Goal: Task Accomplishment & Management: Use online tool/utility

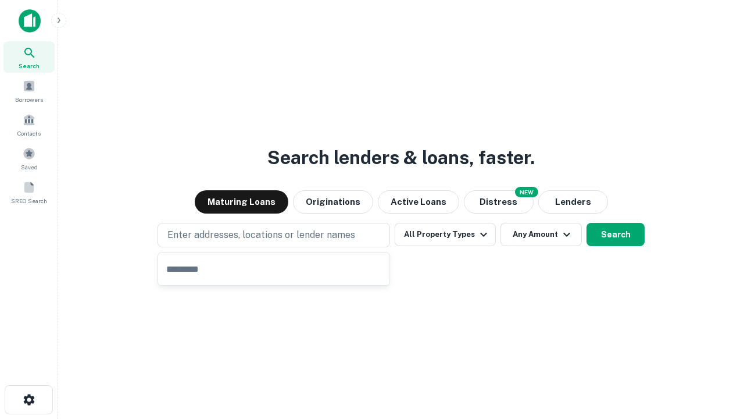
type input "**********"
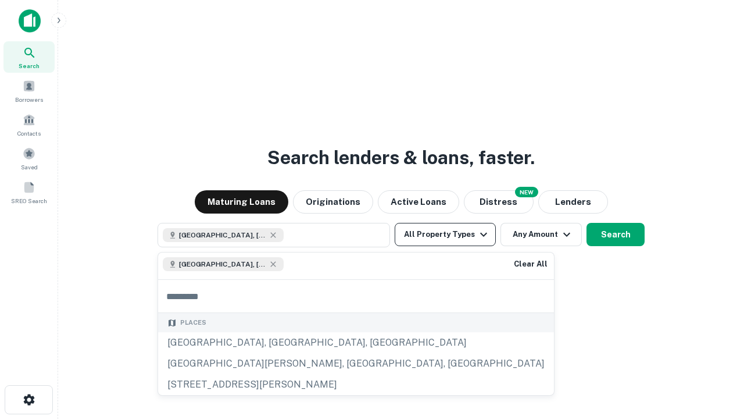
click at [445, 234] on button "All Property Types" at bounding box center [445, 234] width 101 height 23
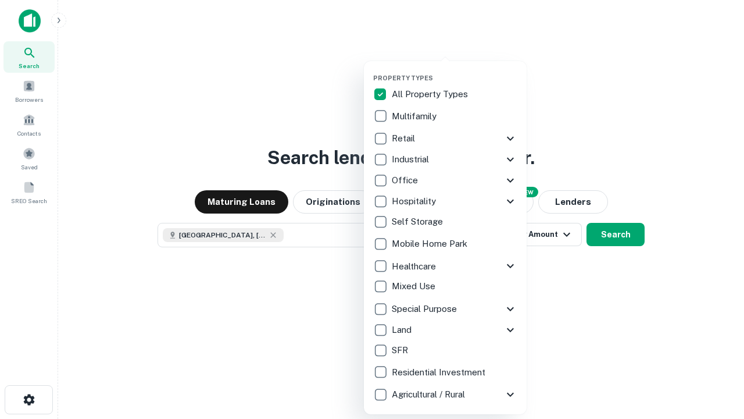
click at [455, 70] on button "button" at bounding box center [454, 70] width 163 height 1
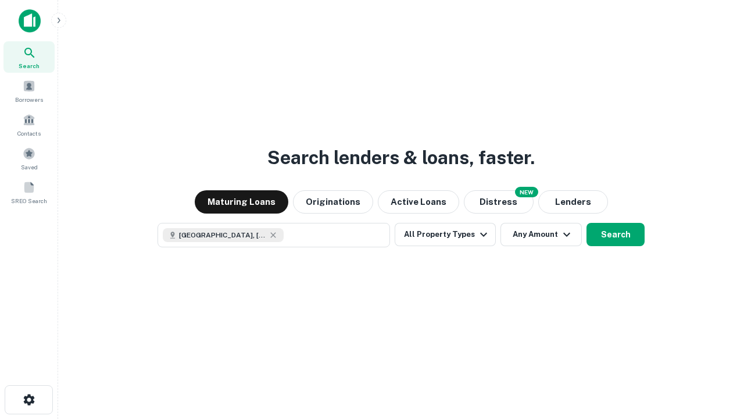
scroll to position [19, 0]
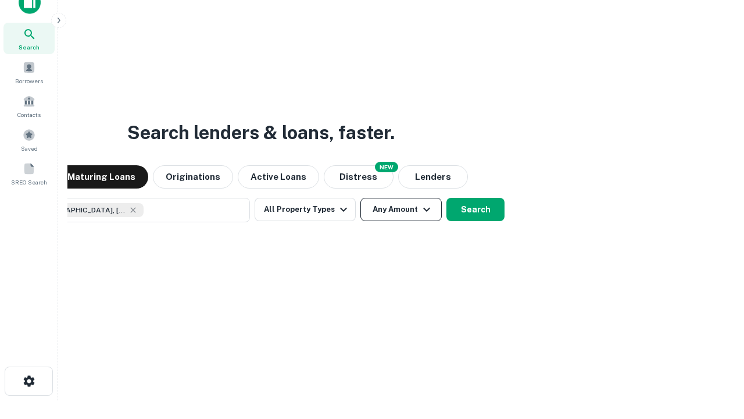
click at [360, 198] on button "Any Amount" at bounding box center [400, 209] width 81 height 23
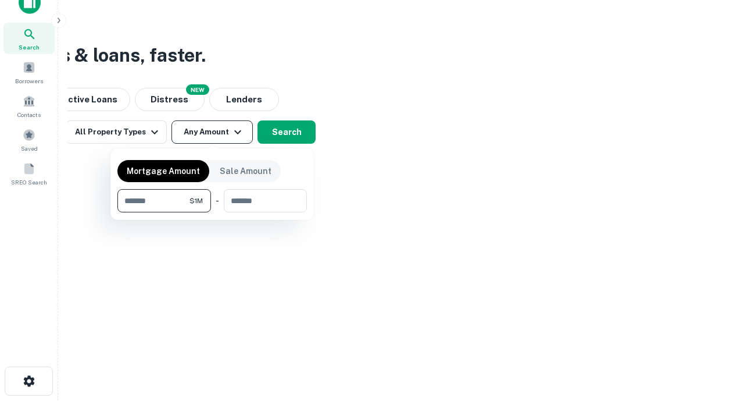
type input "*******"
click at [212, 212] on button "button" at bounding box center [212, 212] width 190 height 1
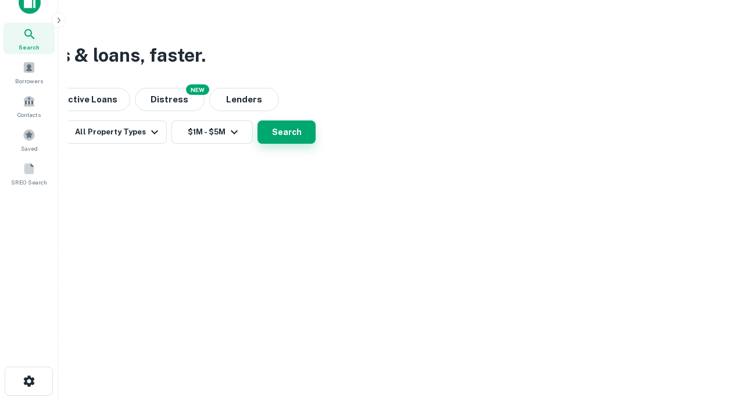
click at [316, 144] on button "Search" at bounding box center [287, 131] width 58 height 23
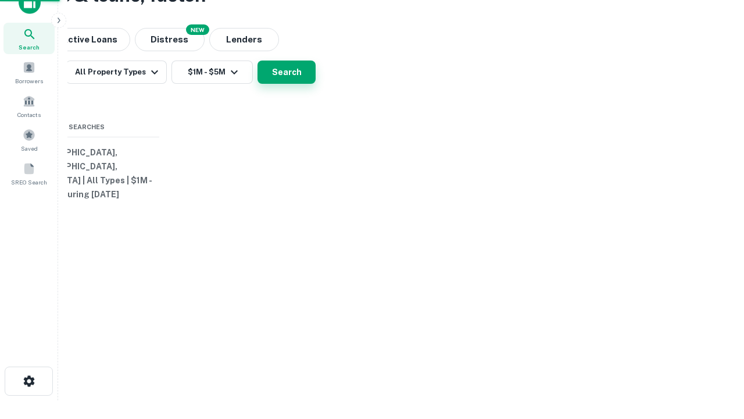
scroll to position [0, 215]
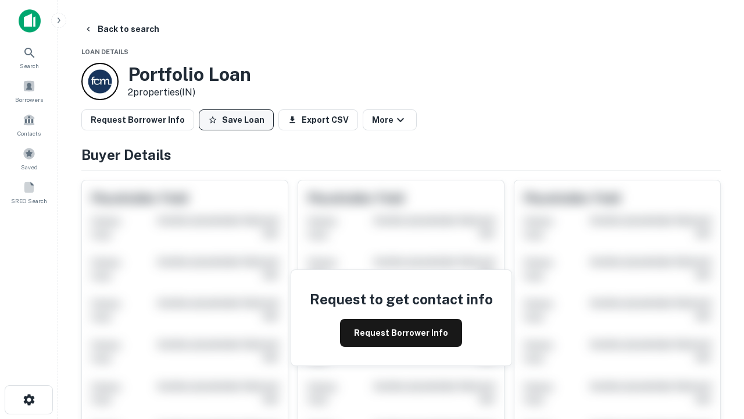
click at [236, 120] on button "Save Loan" at bounding box center [236, 119] width 75 height 21
click at [239, 120] on button "Loan Saved" at bounding box center [239, 119] width 80 height 21
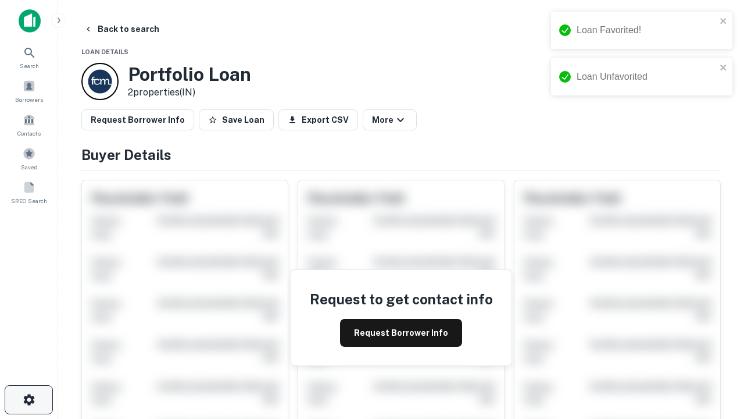
click at [28, 399] on icon "button" at bounding box center [29, 399] width 14 height 14
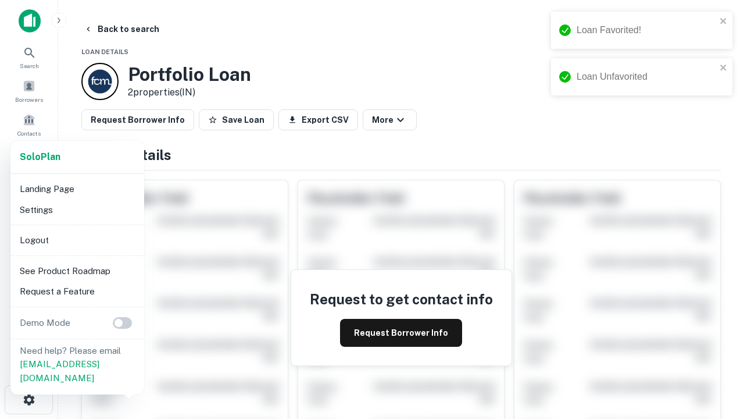
click at [77, 240] on li "Logout" at bounding box center [77, 240] width 124 height 21
